Goal: Transaction & Acquisition: Purchase product/service

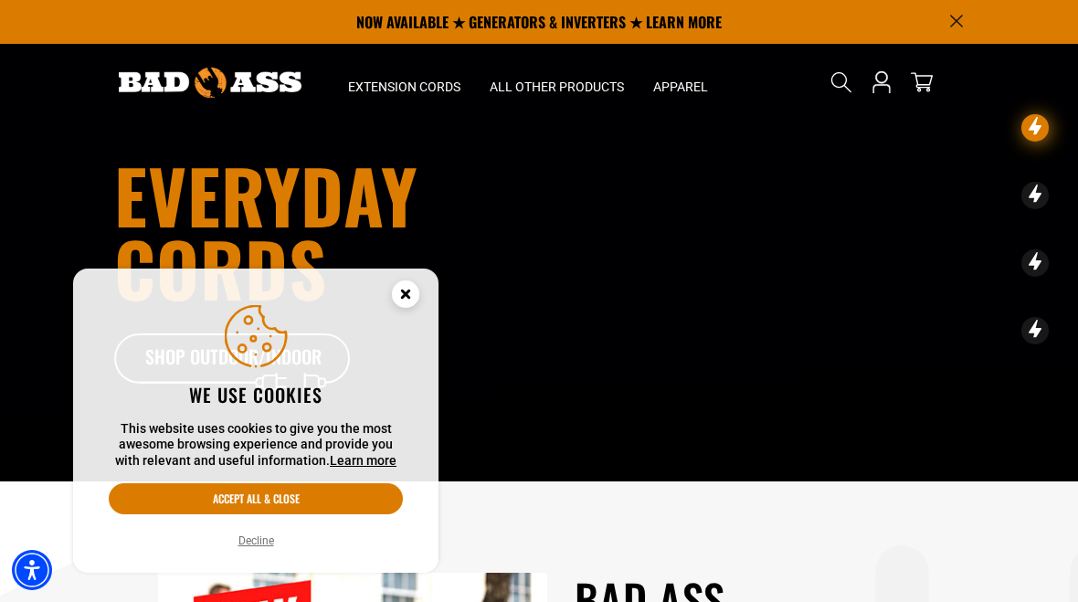
click at [263, 538] on button "Decline" at bounding box center [256, 541] width 47 height 18
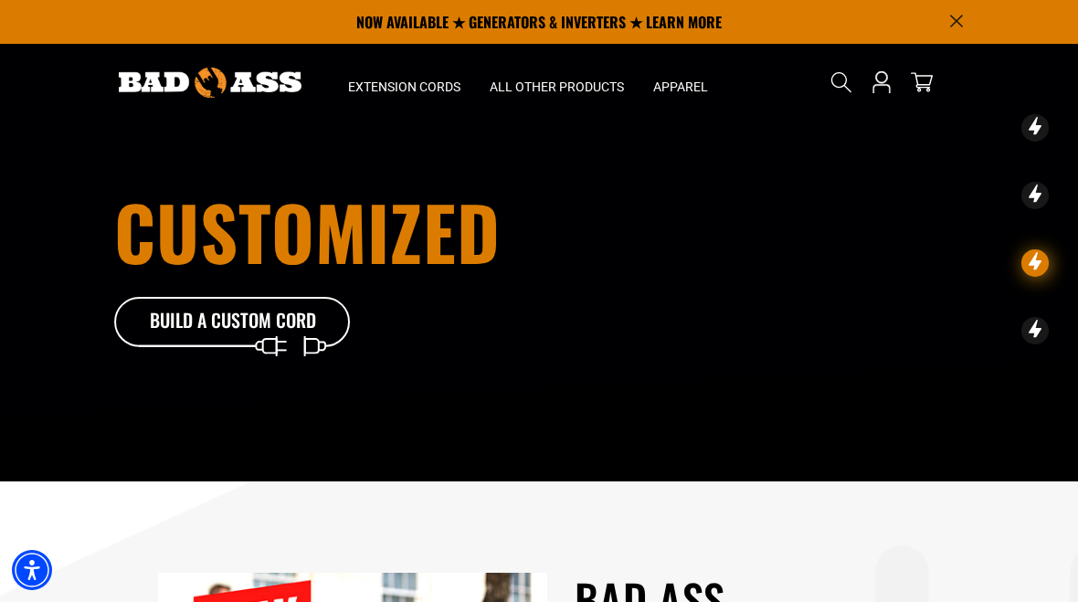
click at [295, 336] on icon at bounding box center [232, 326] width 237 height 59
click at [434, 80] on span "Extension Cords" at bounding box center [404, 87] width 112 height 16
click at [406, 81] on span "Extension Cords" at bounding box center [404, 87] width 112 height 16
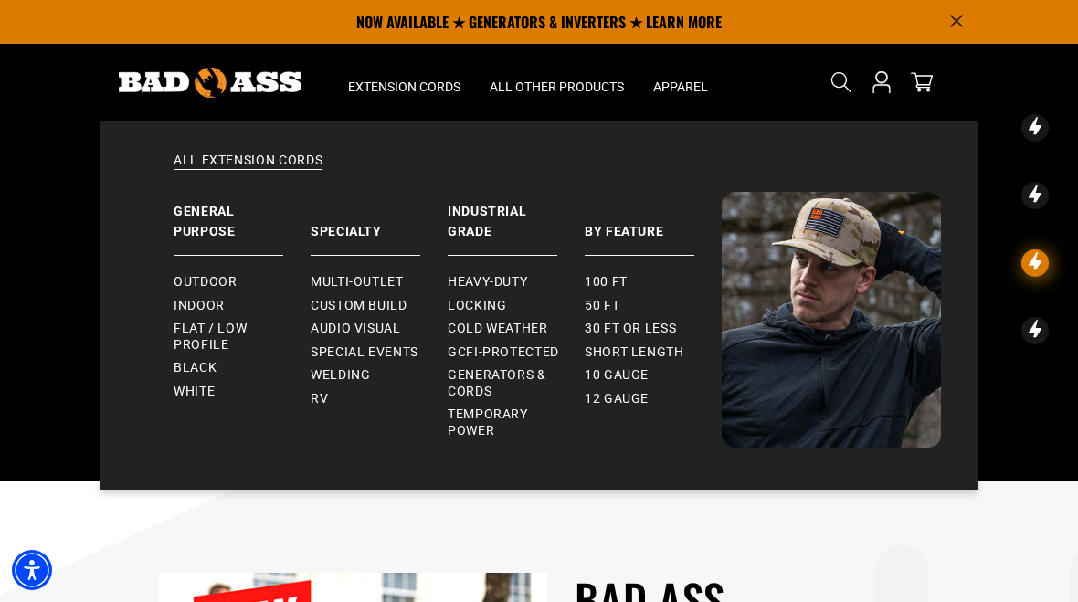
click at [518, 368] on span "Generators & Cords" at bounding box center [509, 383] width 122 height 32
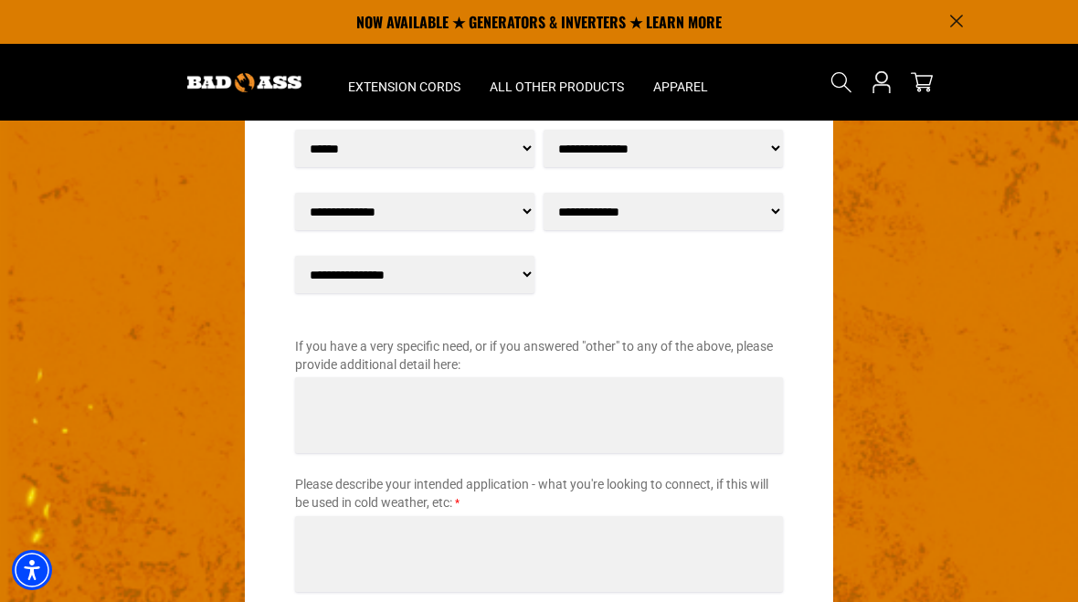
scroll to position [2147, 0]
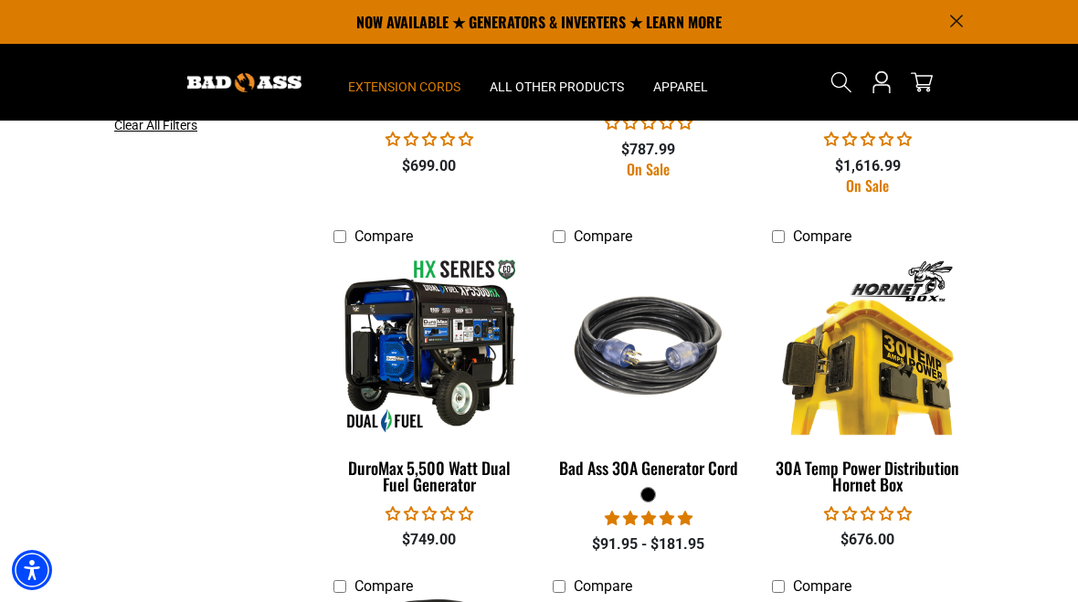
scroll to position [959, 0]
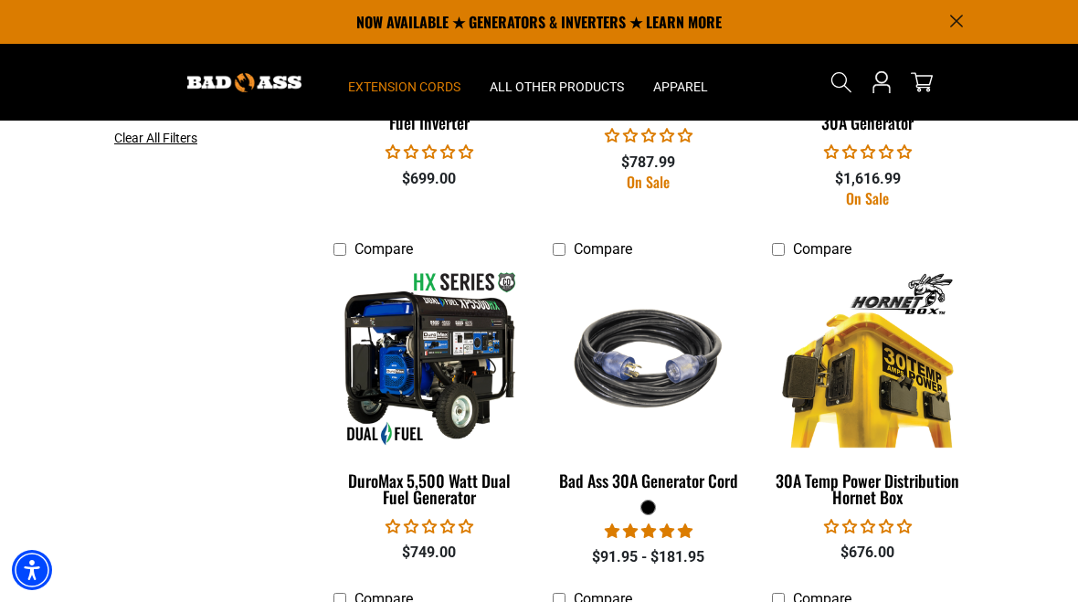
click at [647, 395] on img at bounding box center [648, 357] width 197 height 177
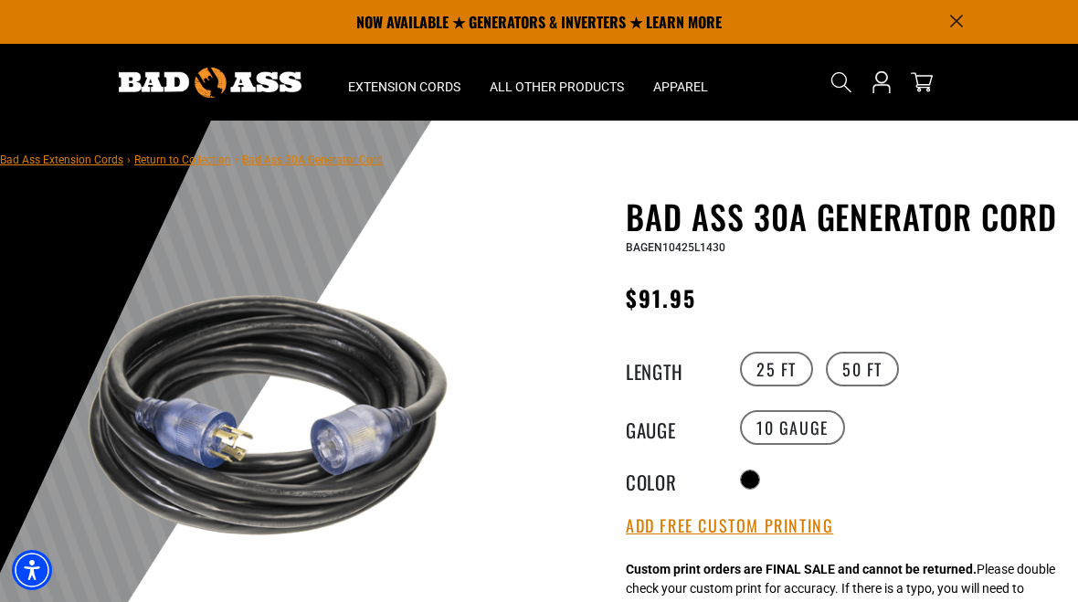
click at [871, 371] on label "50 FT" at bounding box center [862, 369] width 73 height 35
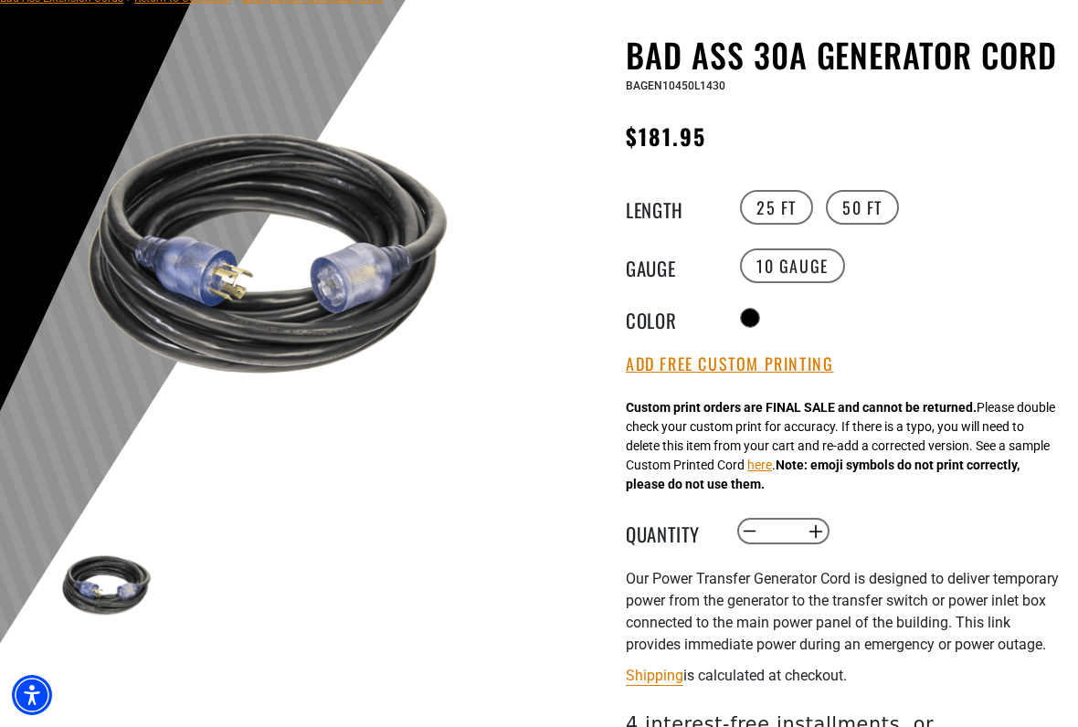
scroll to position [174, 0]
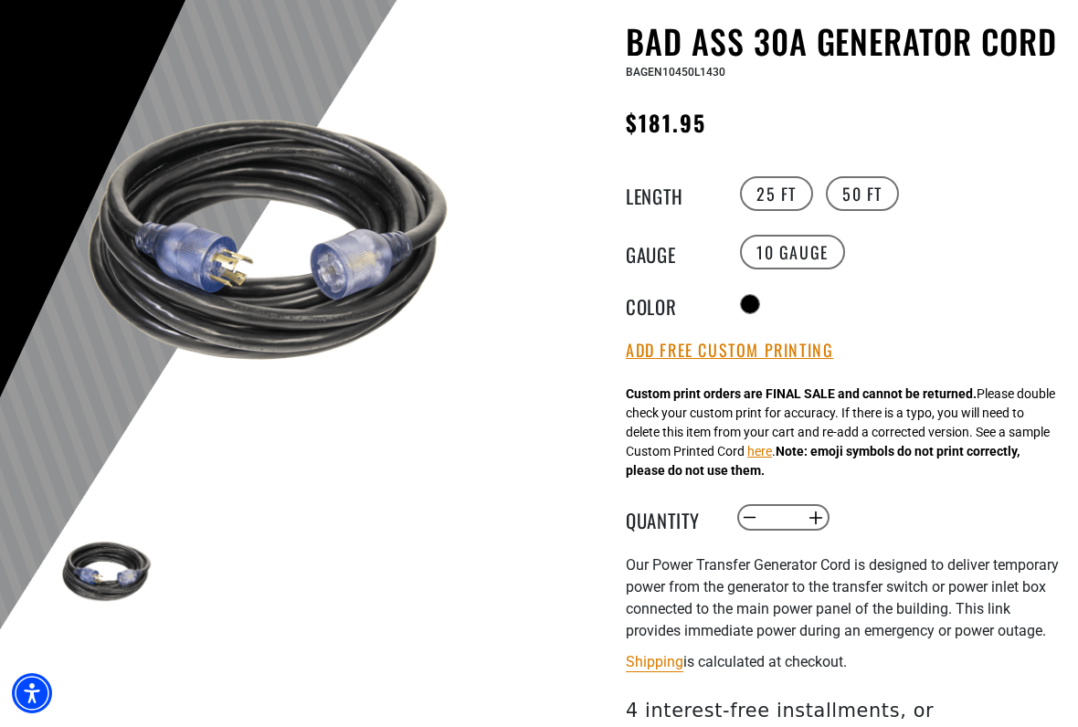
click at [772, 454] on button "here" at bounding box center [759, 453] width 25 height 19
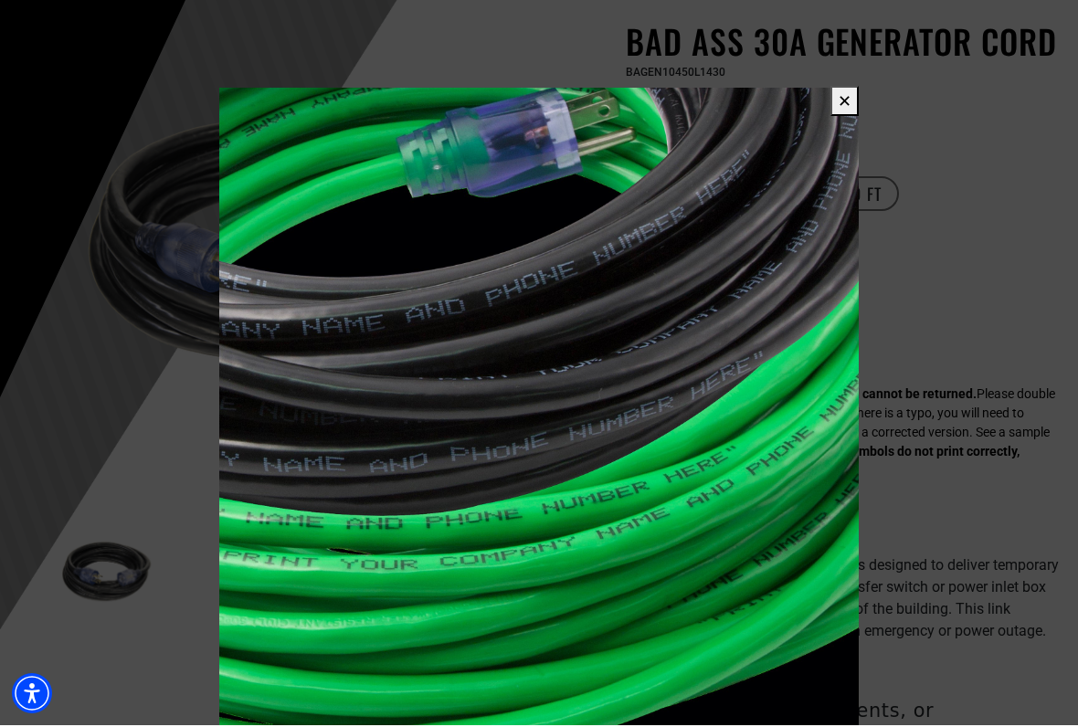
scroll to position [175, 0]
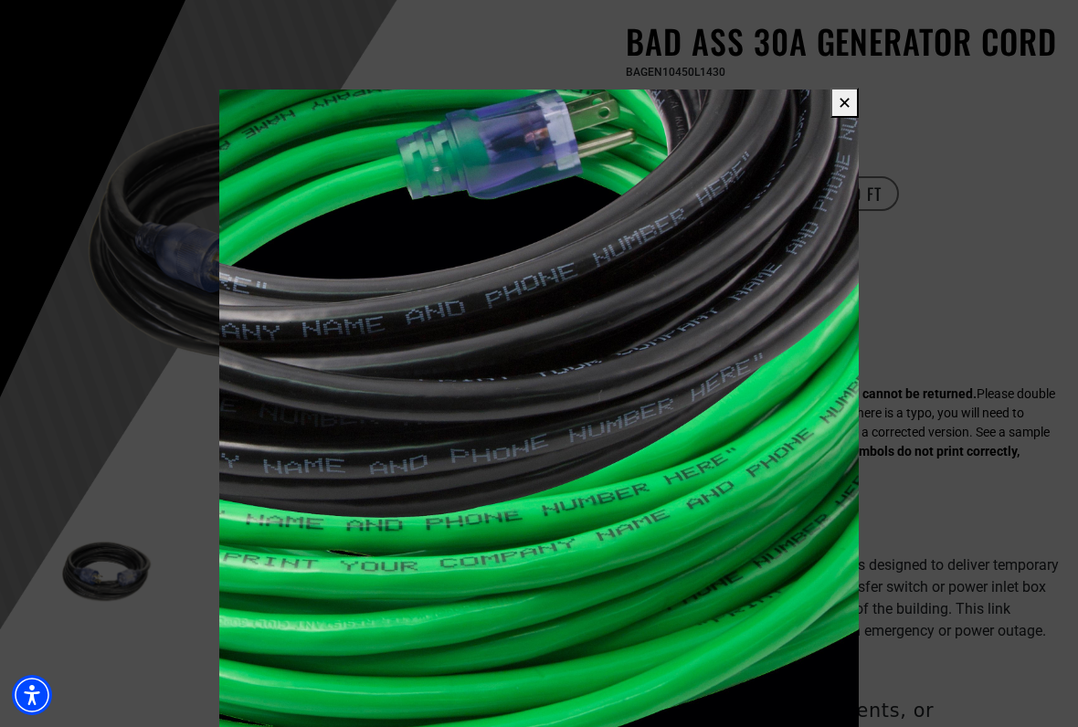
click at [833, 111] on button "✕" at bounding box center [844, 103] width 28 height 30
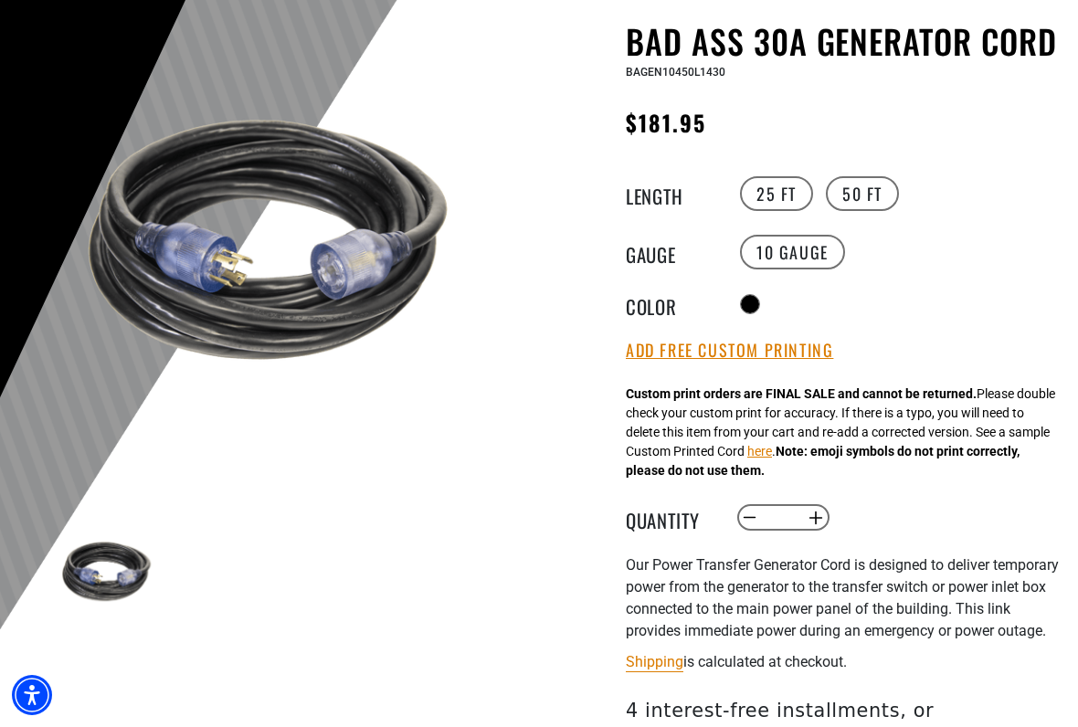
click at [797, 246] on label "10 GAUGE" at bounding box center [792, 252] width 105 height 35
click at [818, 260] on label "10 GAUGE" at bounding box center [792, 252] width 105 height 35
click at [811, 248] on label "10 GAUGE" at bounding box center [792, 252] width 105 height 35
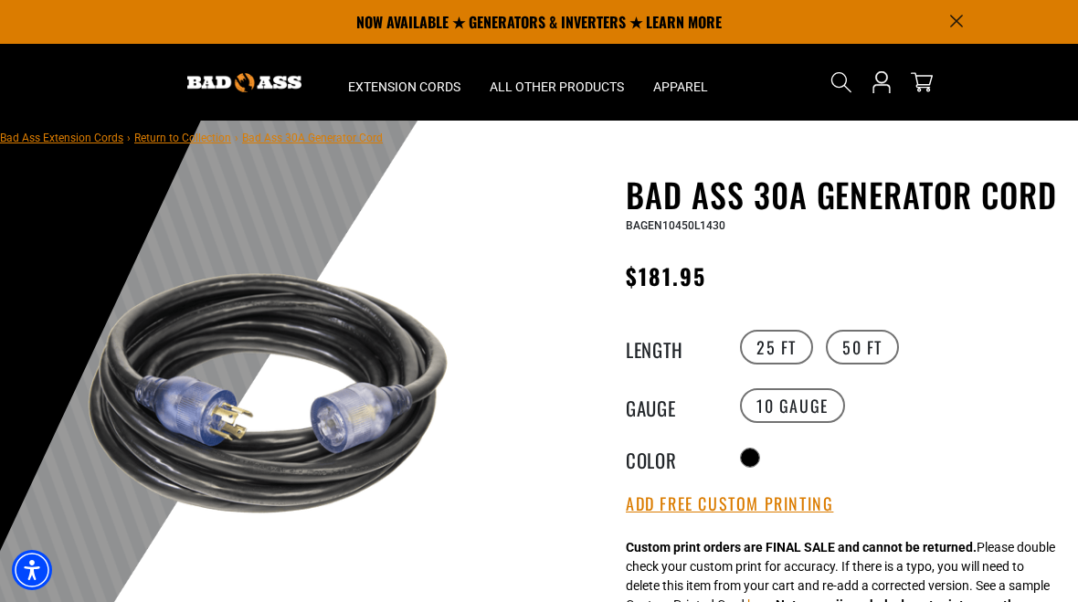
scroll to position [16, 0]
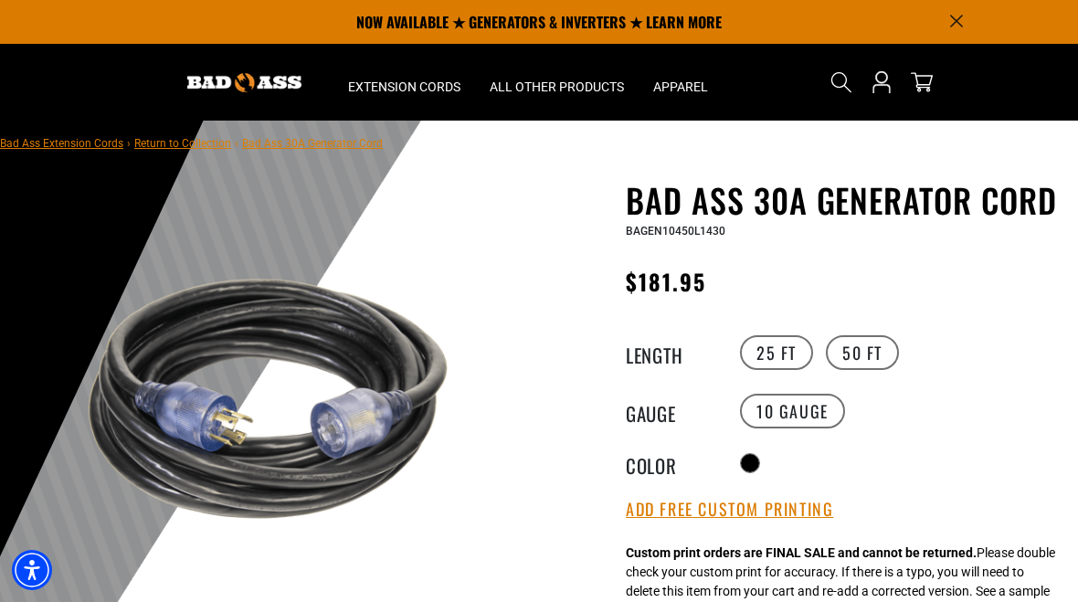
click at [873, 349] on label "50 FT" at bounding box center [862, 352] width 73 height 35
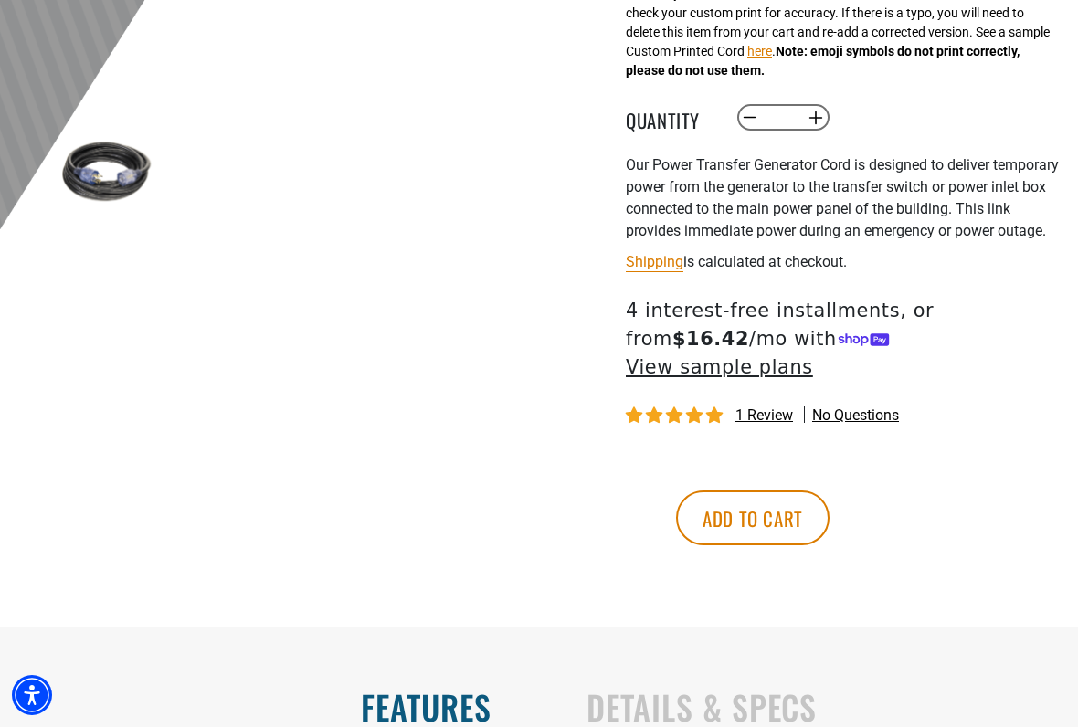
scroll to position [581, 0]
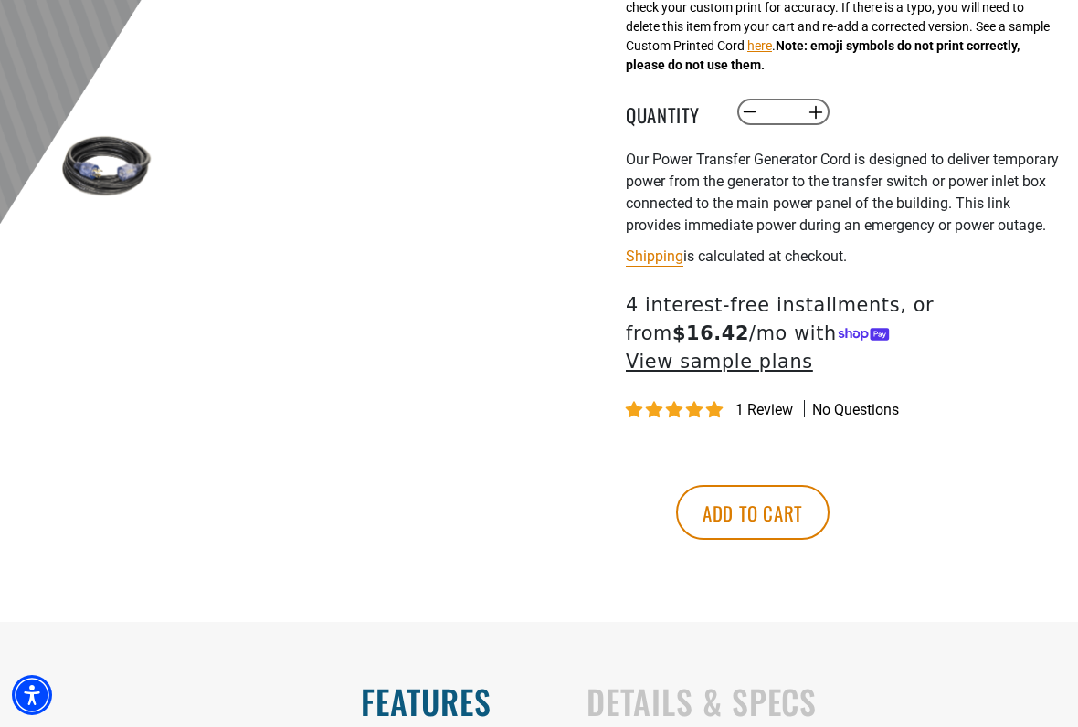
click at [664, 265] on link "Shipping" at bounding box center [655, 256] width 58 height 17
